Goal: Task Accomplishment & Management: Manage account settings

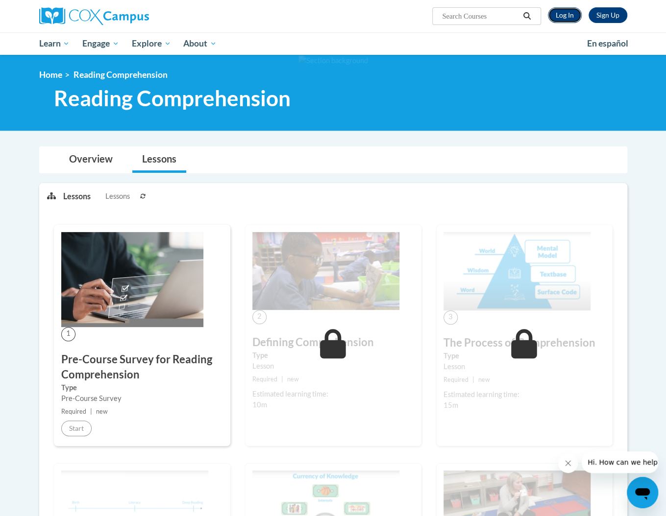
click at [565, 13] on link "Log In" at bounding box center [565, 15] width 34 height 16
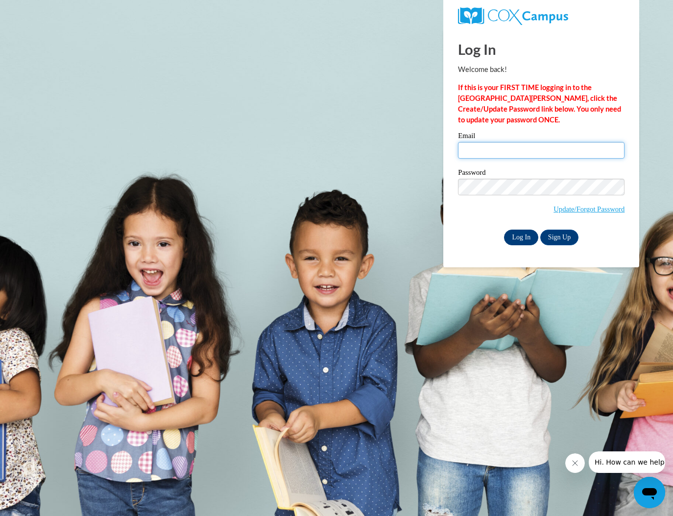
type input "cch722@gmail.com"
click at [519, 232] on input "Log In" at bounding box center [521, 238] width 34 height 16
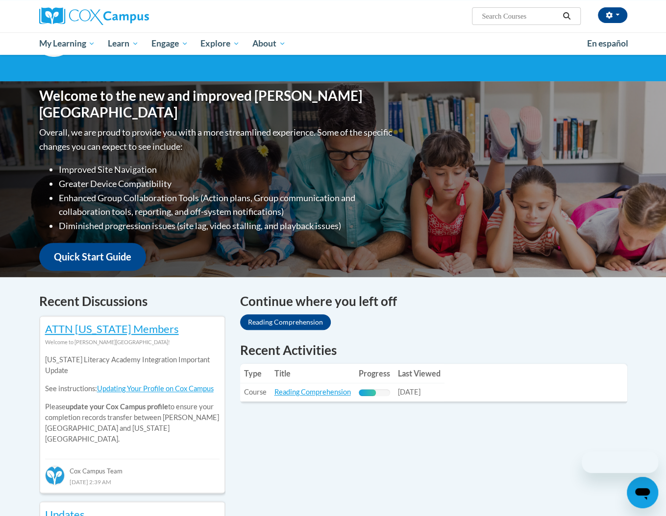
scroll to position [294, 0]
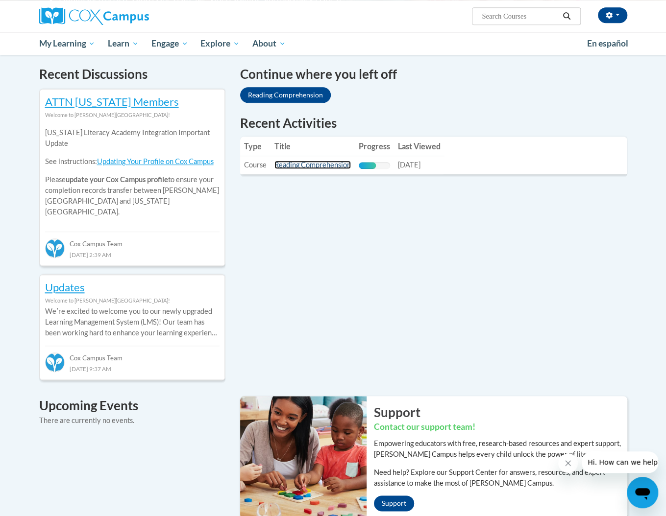
click at [311, 164] on link "Reading Comprehension" at bounding box center [312, 165] width 76 height 8
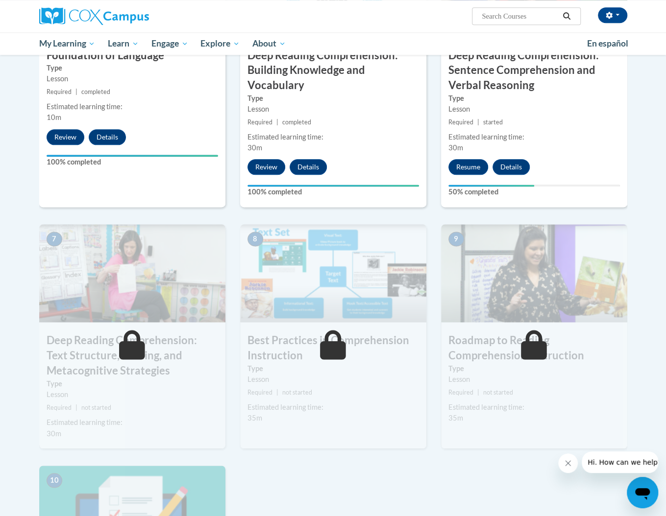
scroll to position [573, 0]
